Goal: Navigation & Orientation: Find specific page/section

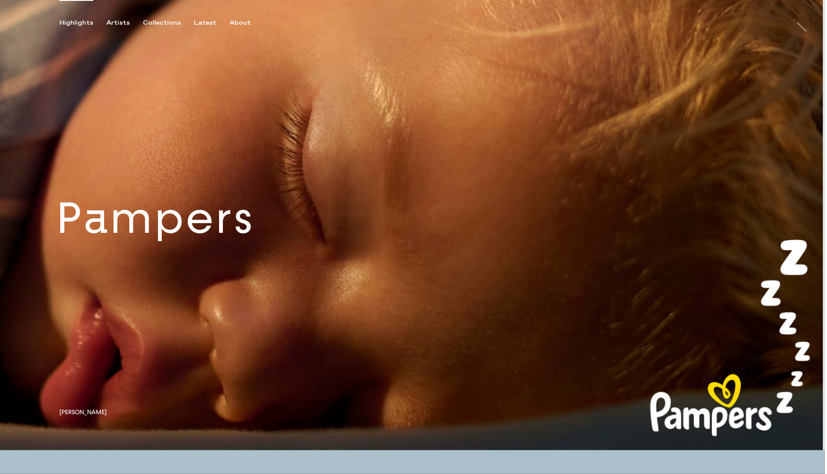
click at [224, 236] on link at bounding box center [412, 225] width 825 height 450
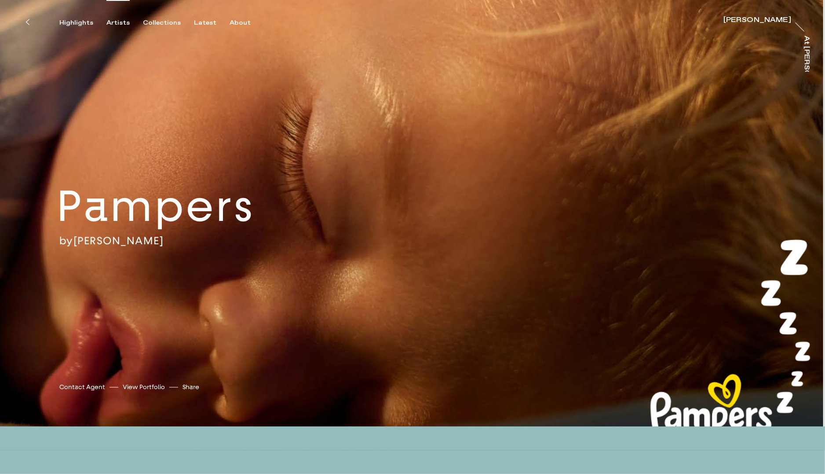
click at [119, 22] on div "Artists" at bounding box center [117, 23] width 23 height 8
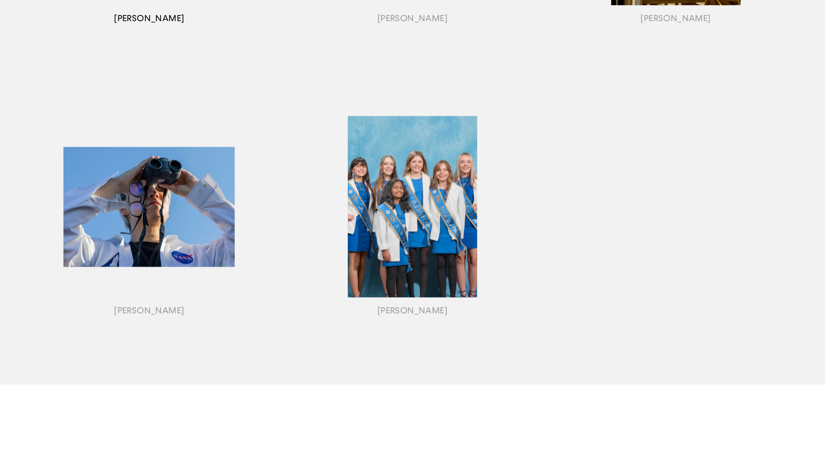
scroll to position [959, 0]
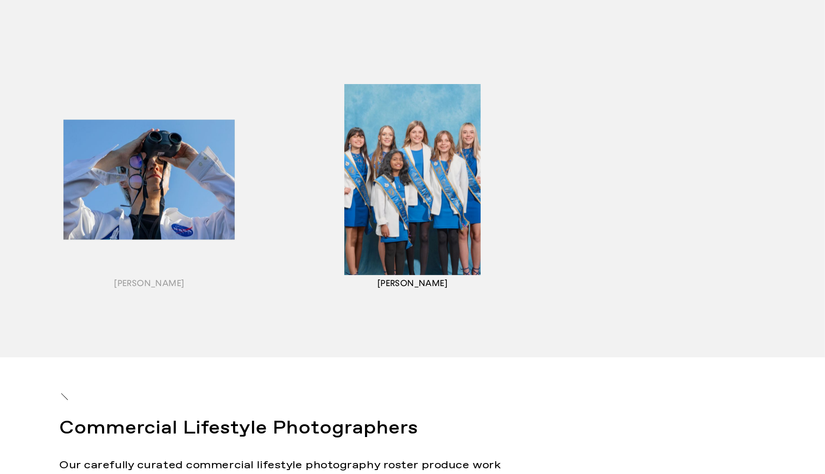
click at [401, 216] on div "button" at bounding box center [412, 190] width 263 height 274
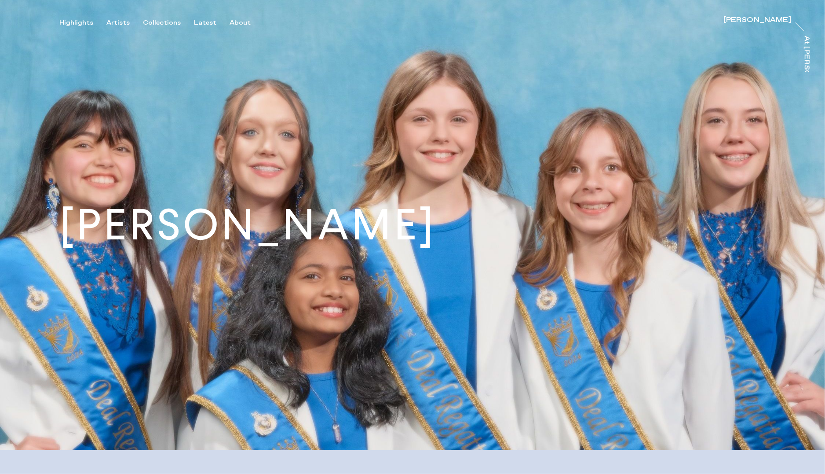
click at [299, 229] on h1 "[PERSON_NAME]" at bounding box center [247, 225] width 377 height 43
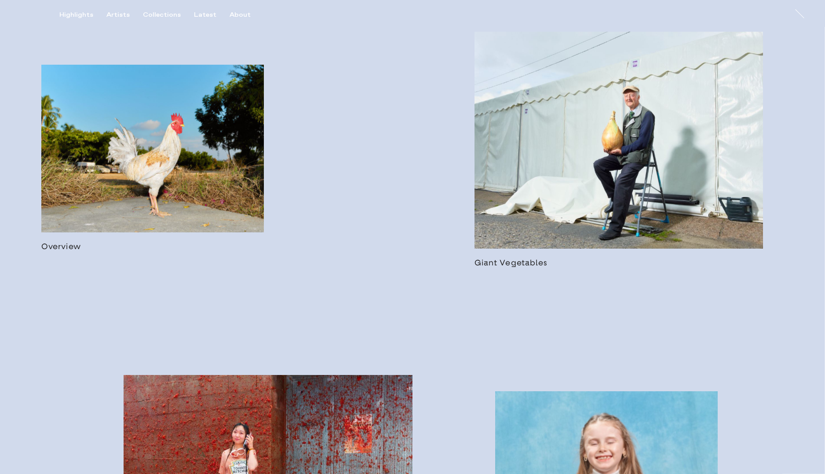
scroll to position [558, 0]
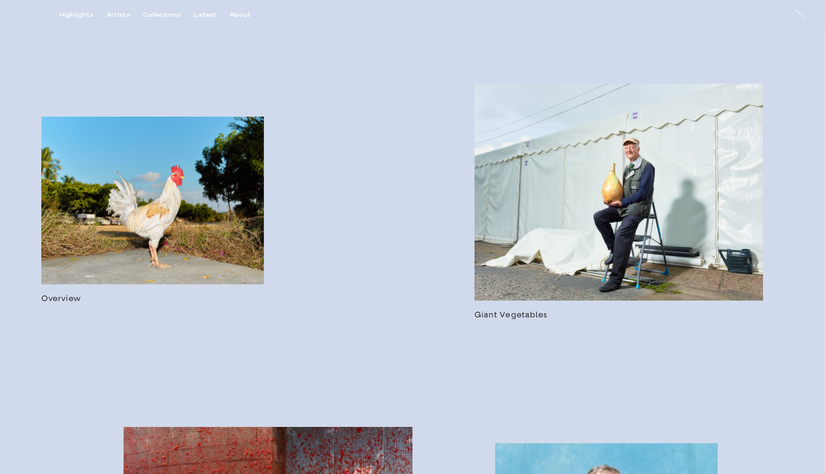
click at [201, 230] on link at bounding box center [152, 210] width 223 height 186
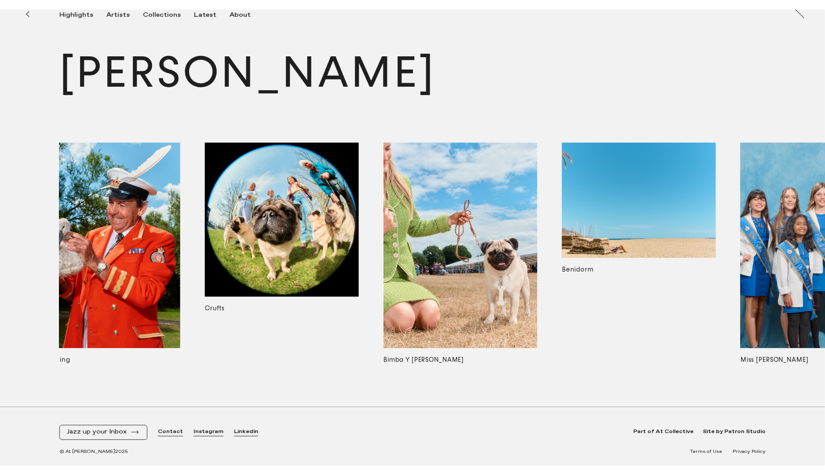
scroll to position [0, 1198]
